Goal: Complete application form: Complete application form

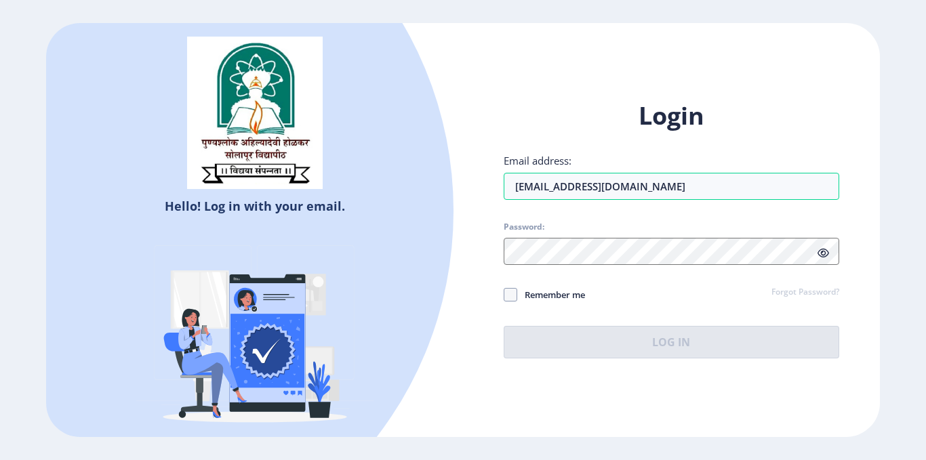
type input "[EMAIL_ADDRESS][DOMAIN_NAME]"
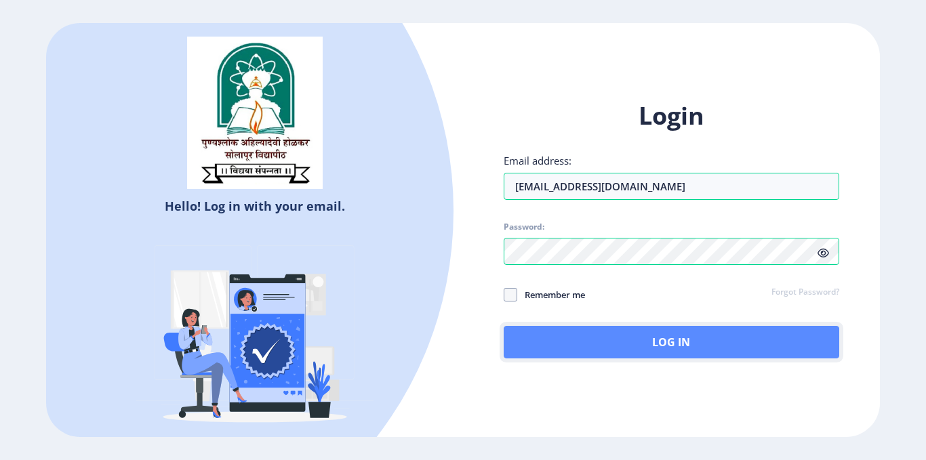
click at [730, 331] on button "Log In" at bounding box center [671, 342] width 335 height 33
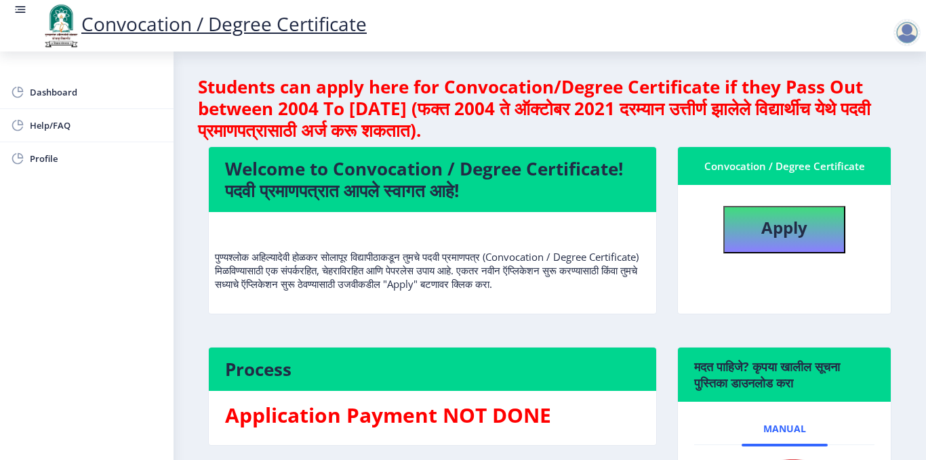
click at [868, 112] on h4 "Students can apply here for Convocation/Degree Certificate if they Pass Out bet…" at bounding box center [549, 108] width 703 height 65
click at [382, 333] on div "Welcome to Convocation / Degree Certificate! पदवी प्रमाणपत्रात आपले स्वागत आहे!…" at bounding box center [432, 239] width 469 height 187
click at [788, 241] on button "Apply" at bounding box center [784, 229] width 122 height 47
select select
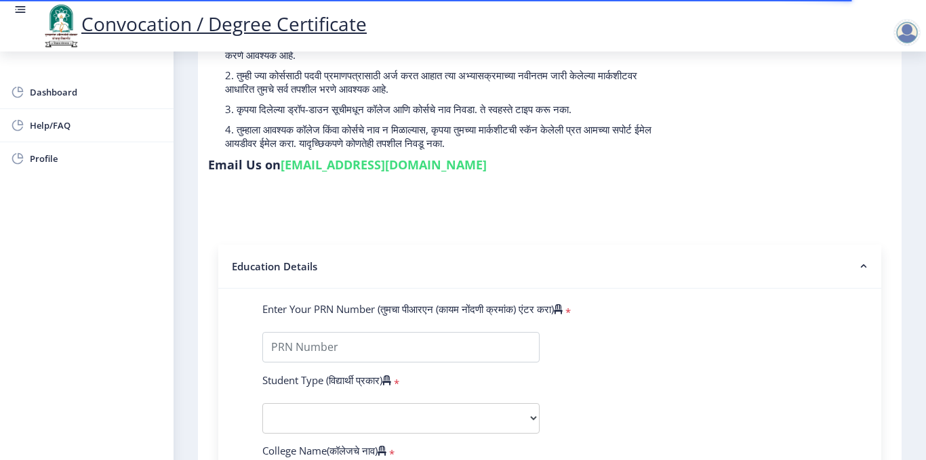
scroll to position [165, 0]
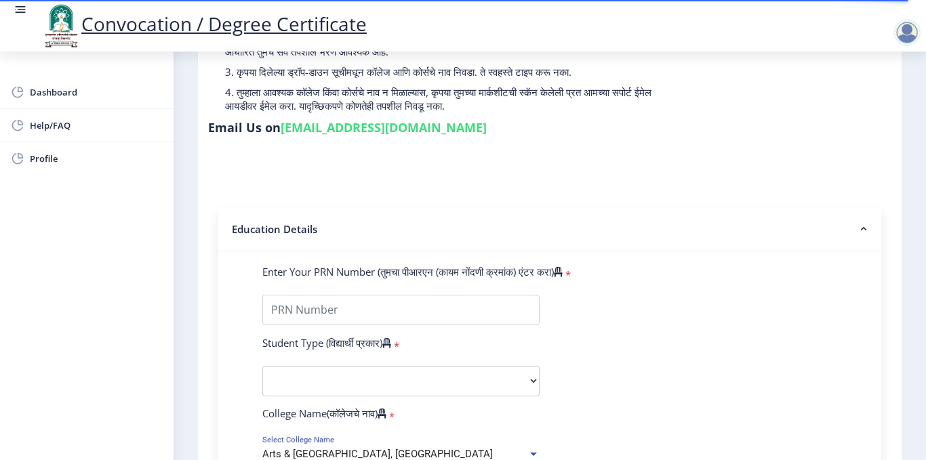
click at [804, 241] on nb-accordion-item-header "Education Details" at bounding box center [549, 229] width 663 height 44
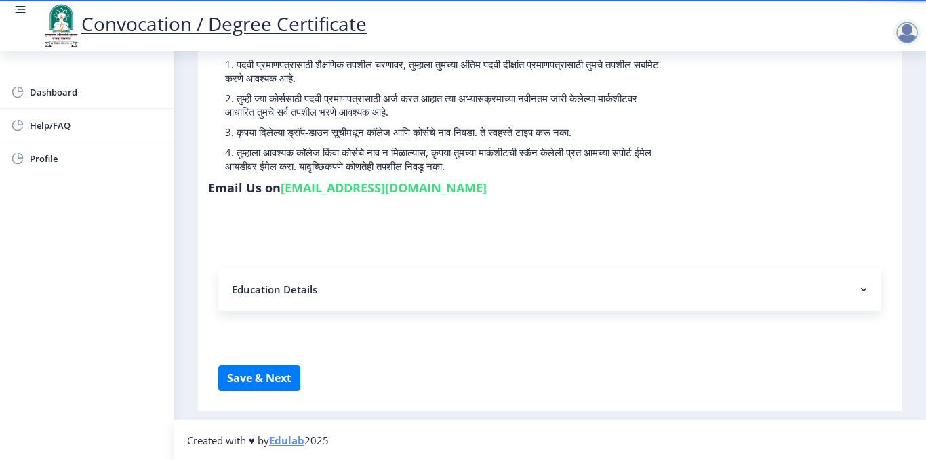
click at [760, 295] on nb-accordion-item-header "Education Details" at bounding box center [549, 289] width 663 height 43
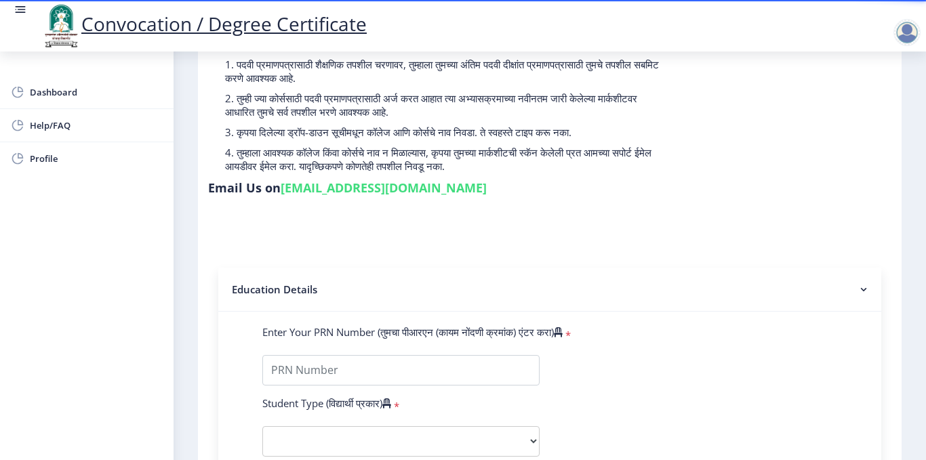
scroll to position [165, 0]
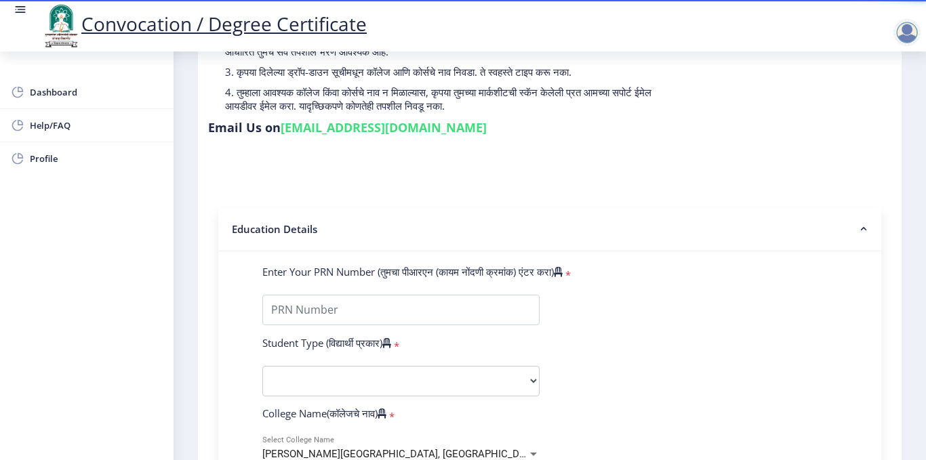
click at [670, 233] on nb-accordion-item-header "Education Details" at bounding box center [549, 229] width 663 height 44
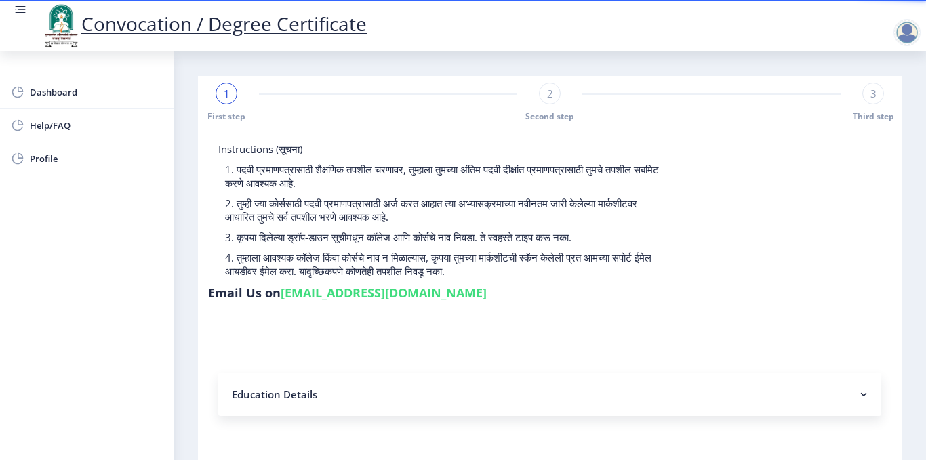
scroll to position [105, 0]
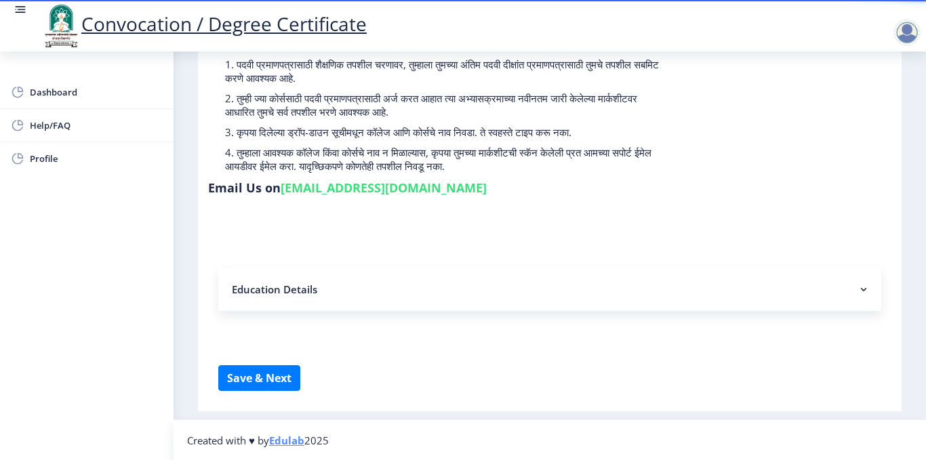
click at [531, 289] on nb-accordion-item-header "Education Details" at bounding box center [549, 289] width 663 height 43
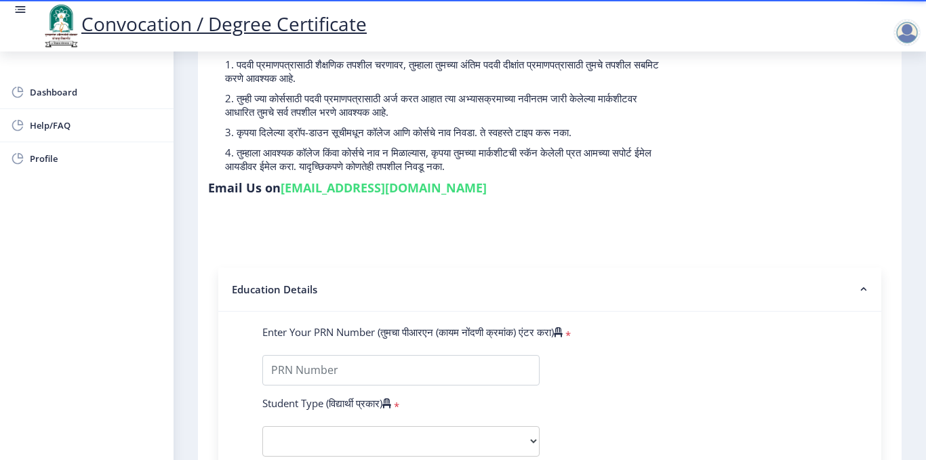
scroll to position [0, 0]
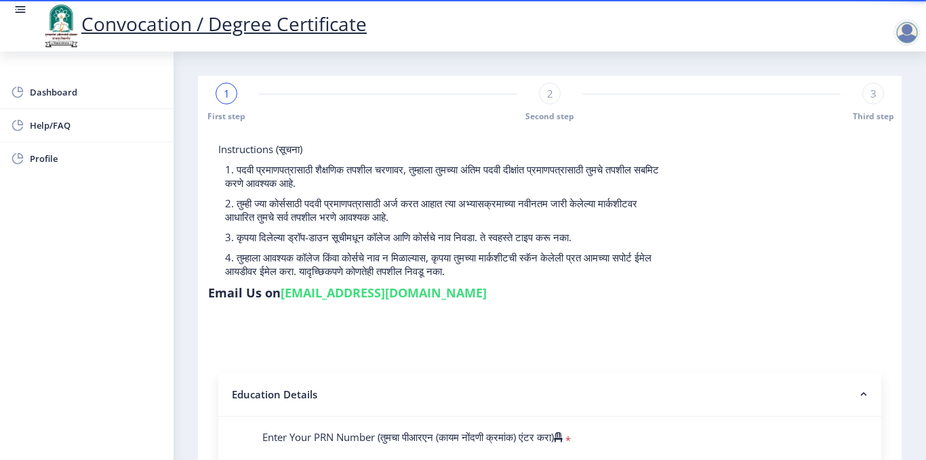
click at [394, 387] on nb-accordion-item-header "Education Details" at bounding box center [549, 395] width 663 height 44
click at [58, 89] on span "Dashboard" at bounding box center [96, 92] width 133 height 16
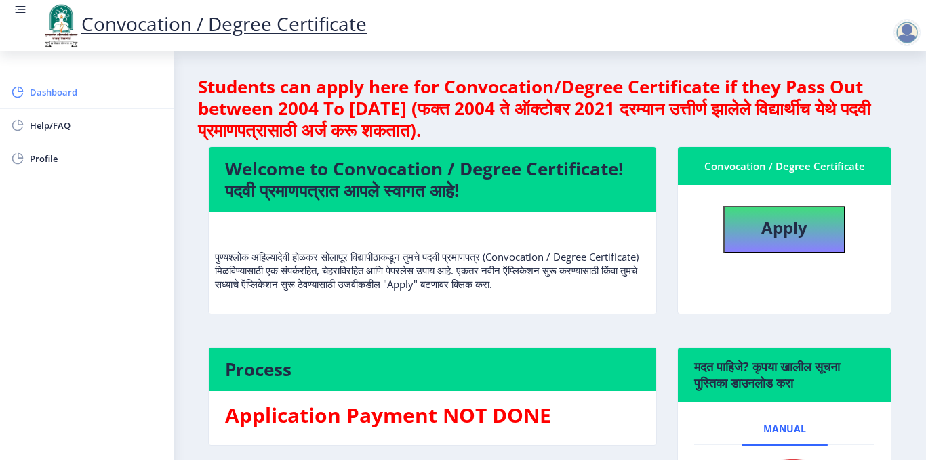
click at [49, 91] on span "Dashboard" at bounding box center [96, 92] width 133 height 16
click at [506, 321] on div "Welcome to Convocation / Degree Certificate! पदवी प्रमाणपत्रात आपले स्वागत आहे!…" at bounding box center [432, 239] width 469 height 187
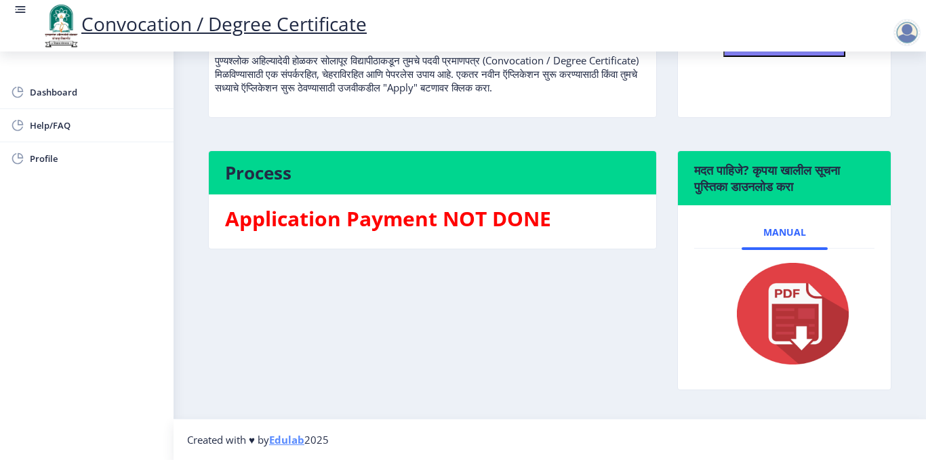
scroll to position [197, 0]
click at [445, 268] on div "Process Application Payment NOT DONE" at bounding box center [432, 280] width 469 height 260
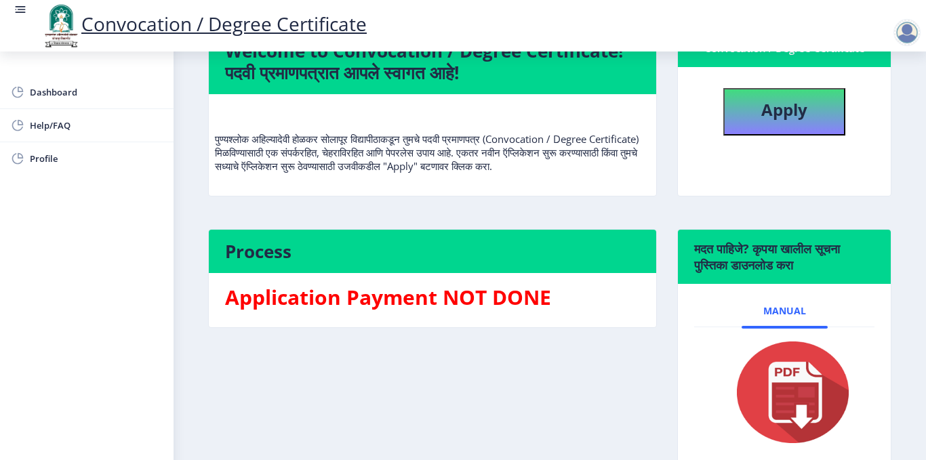
scroll to position [96, 0]
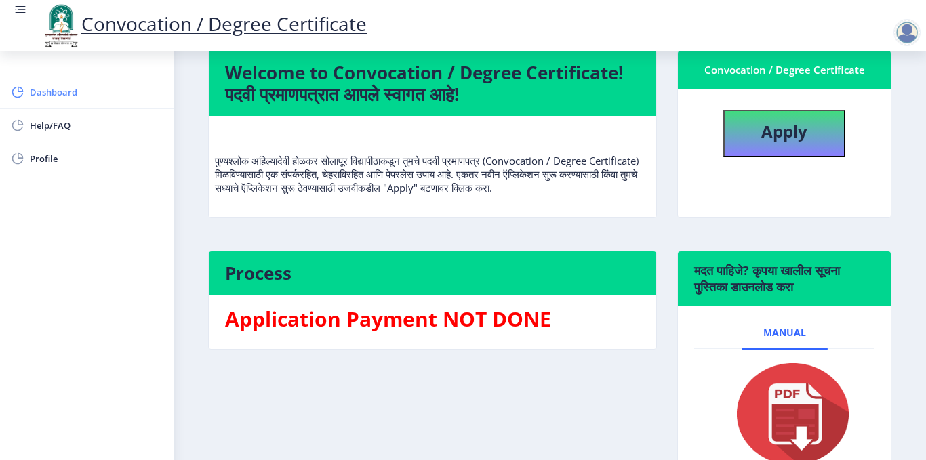
click at [70, 90] on span "Dashboard" at bounding box center [96, 92] width 133 height 16
click at [38, 156] on span "Profile" at bounding box center [96, 158] width 133 height 16
select select
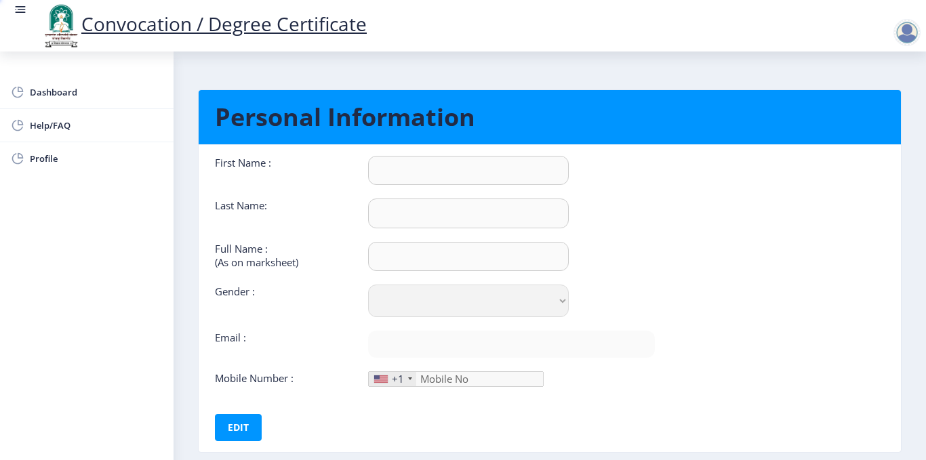
type input "[PERSON_NAME]"
type input "Khan"
type input "[PERSON_NAME] [PERSON_NAME]"
select select "[DEMOGRAPHIC_DATA]"
type input "[EMAIL_ADDRESS][DOMAIN_NAME]"
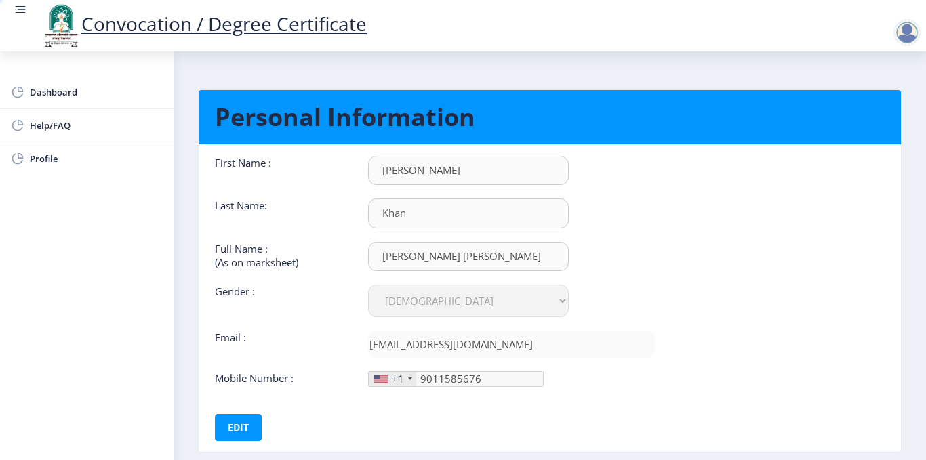
type input "[PHONE_NUMBER]"
click at [56, 100] on link "Dashboard" at bounding box center [86, 92] width 173 height 33
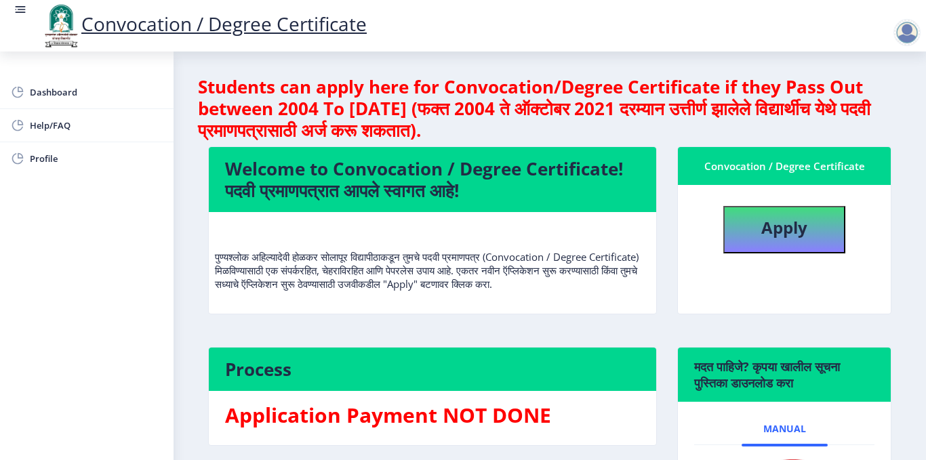
click at [912, 39] on div at bounding box center [906, 32] width 27 height 27
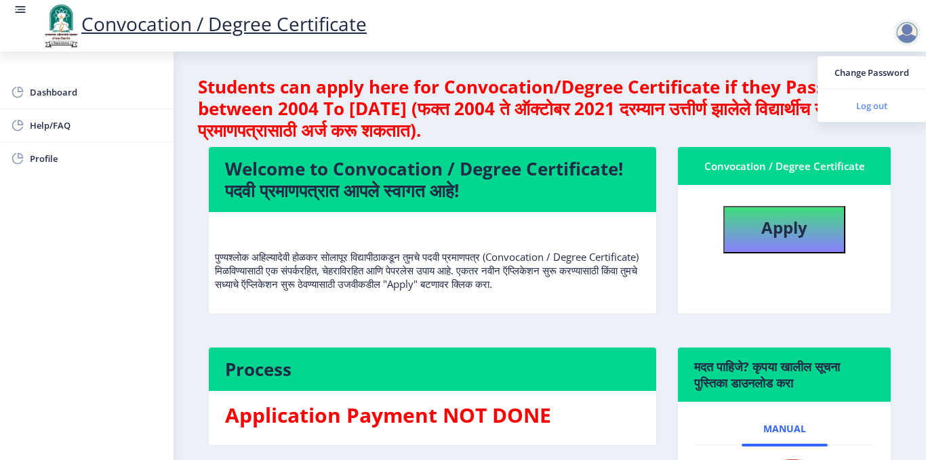
click at [869, 110] on span "Log out" at bounding box center [871, 106] width 87 height 16
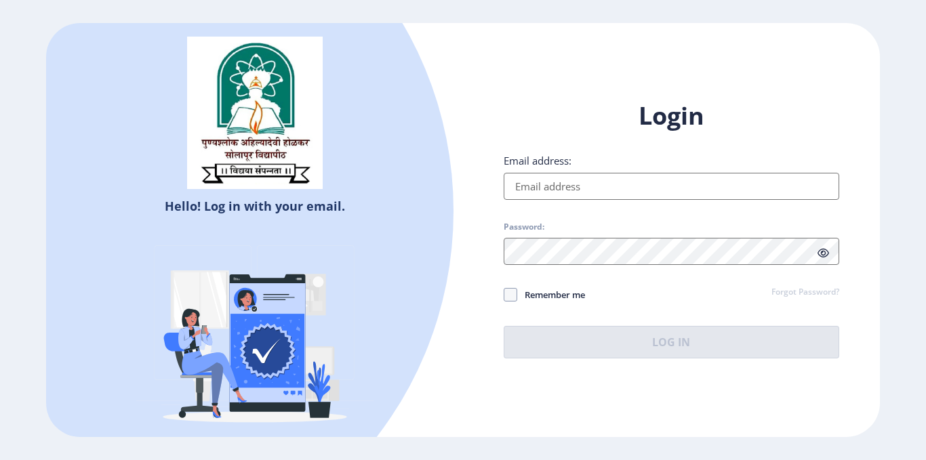
click at [550, 189] on input "Email address:" at bounding box center [671, 186] width 335 height 27
type input "[EMAIL_ADDRESS][DOMAIN_NAME]"
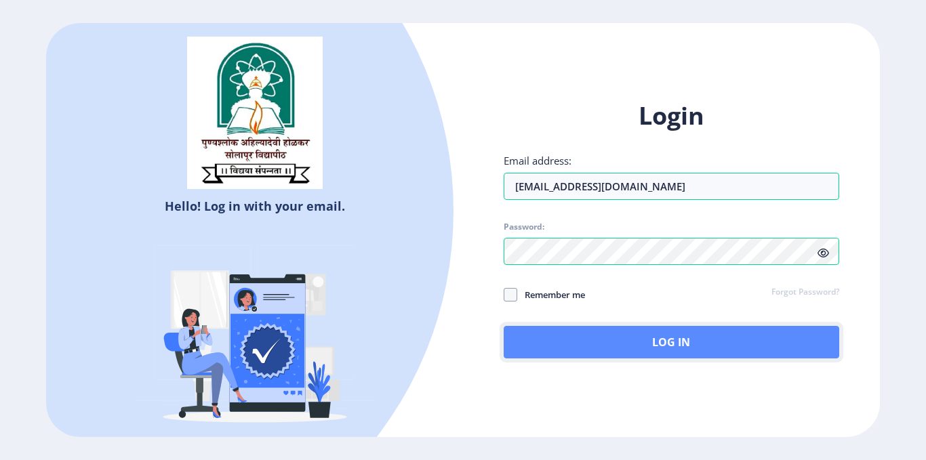
click at [678, 346] on button "Log In" at bounding box center [671, 342] width 335 height 33
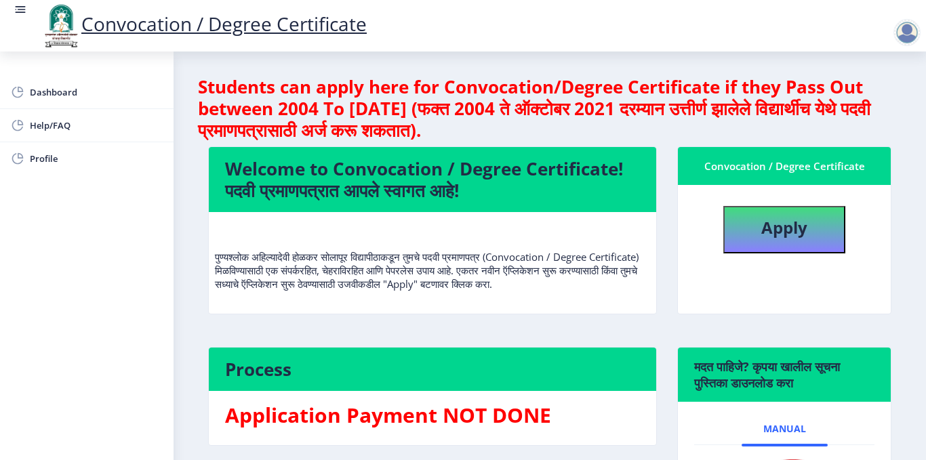
click at [882, 187] on nb-card-body "Apply" at bounding box center [784, 249] width 213 height 129
